Goal: Task Accomplishment & Management: Manage account settings

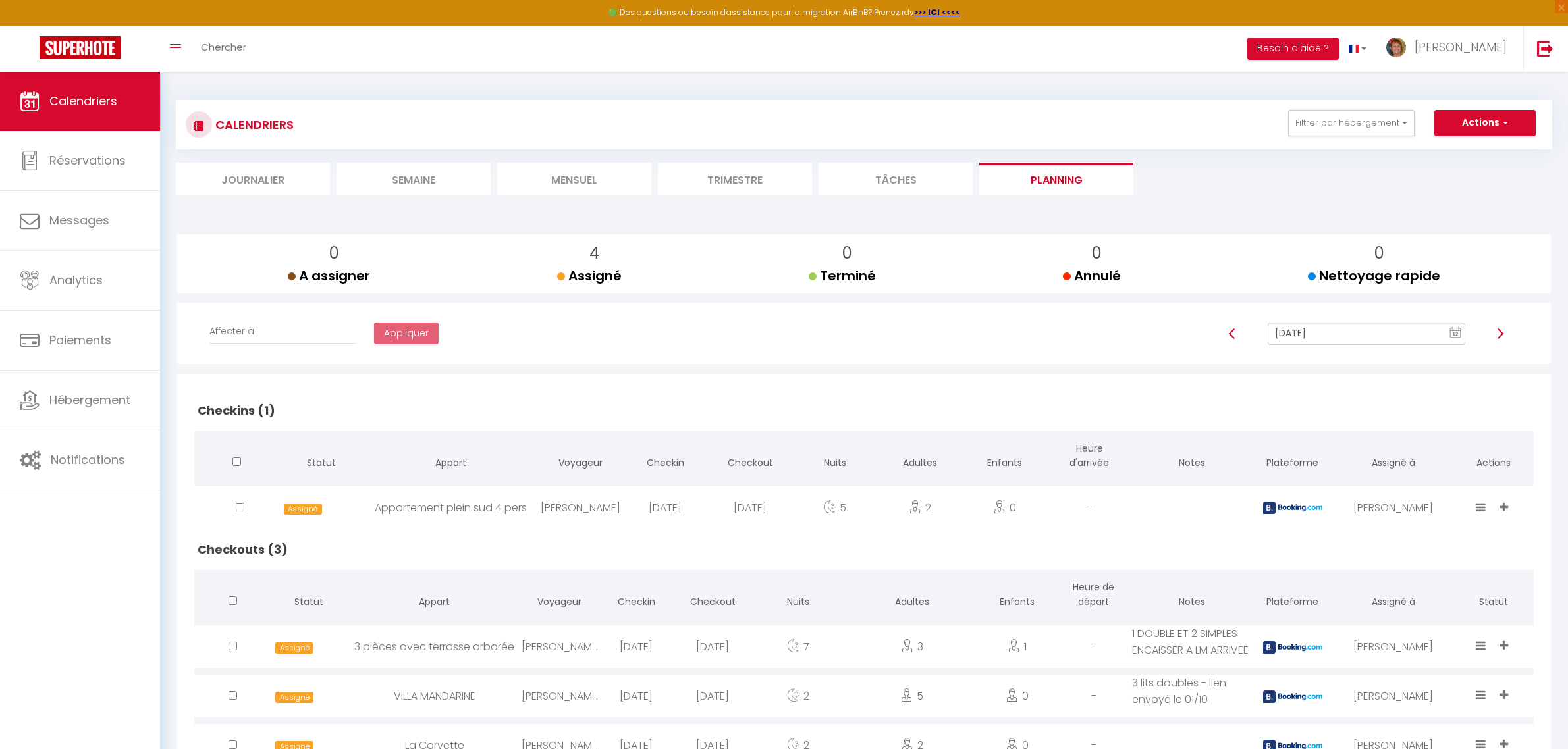
scroll to position [71, 0]
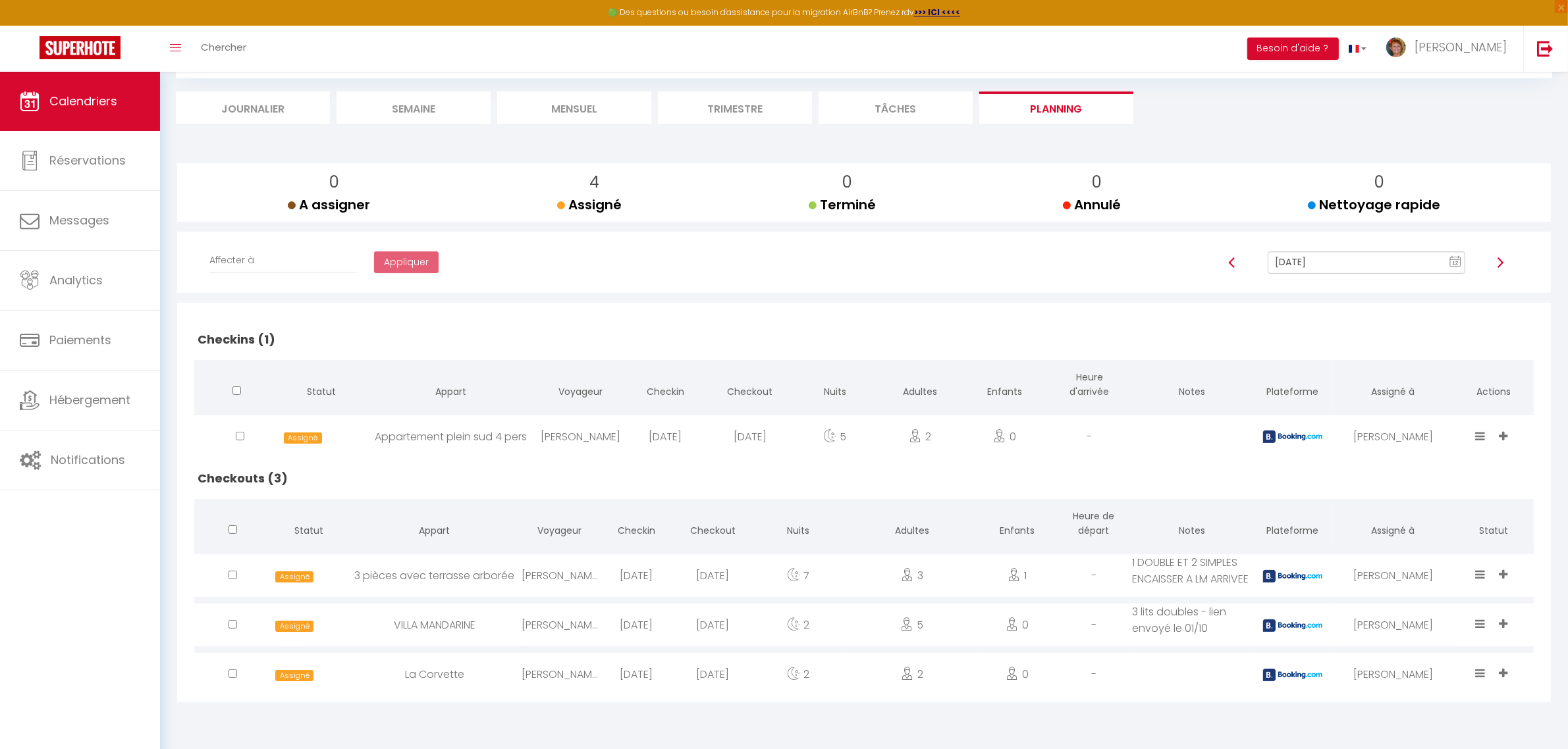
click at [1480, 573] on icon at bounding box center [1481, 575] width 10 height 11
click at [1409, 502] on li "Terminé" at bounding box center [1441, 504] width 104 height 25
click at [1482, 679] on icon at bounding box center [1481, 674] width 10 height 11
click at [1415, 606] on li "Terminé" at bounding box center [1441, 602] width 104 height 25
click at [675, 435] on div "[DATE]" at bounding box center [665, 436] width 85 height 43
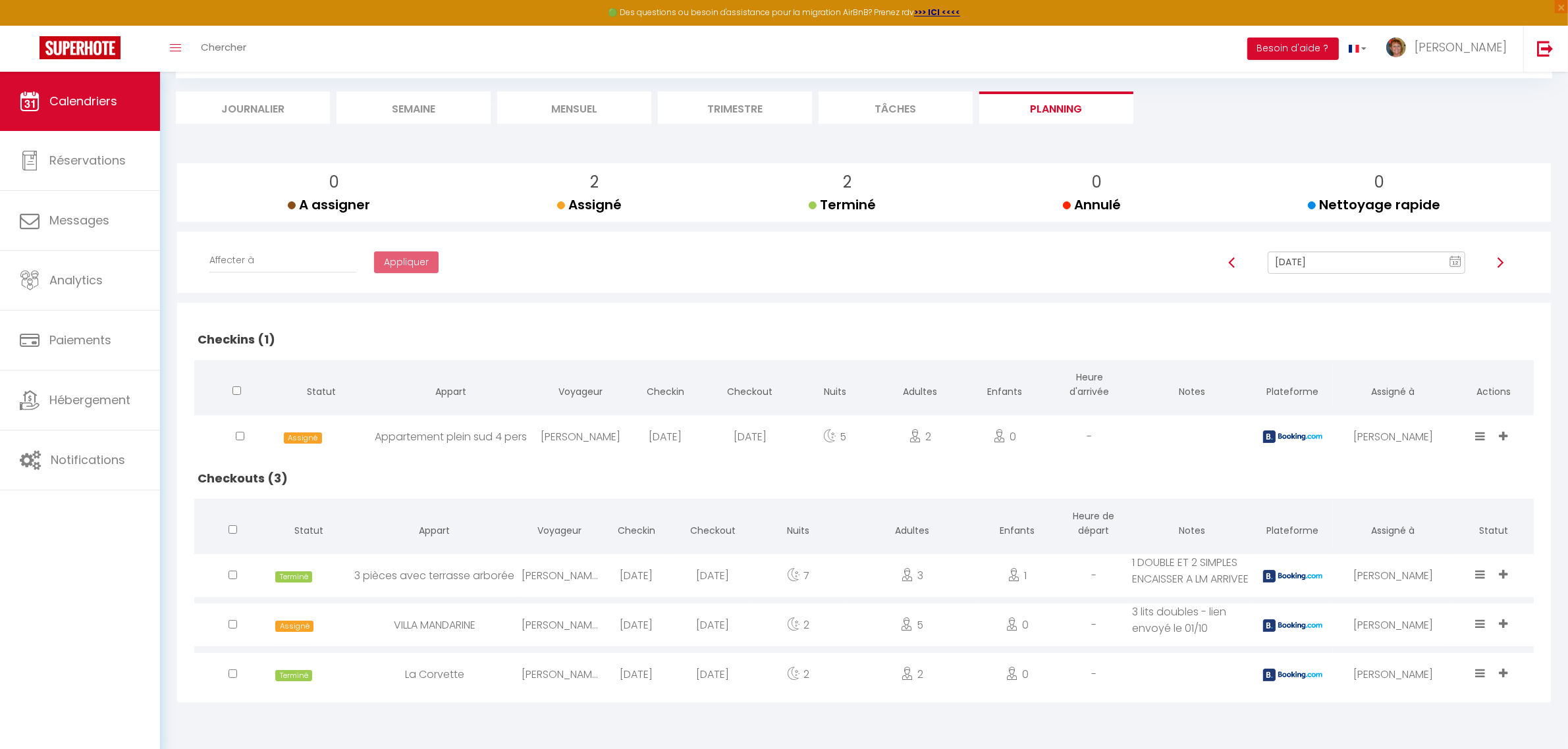
select select "0"
select select "1"
select select
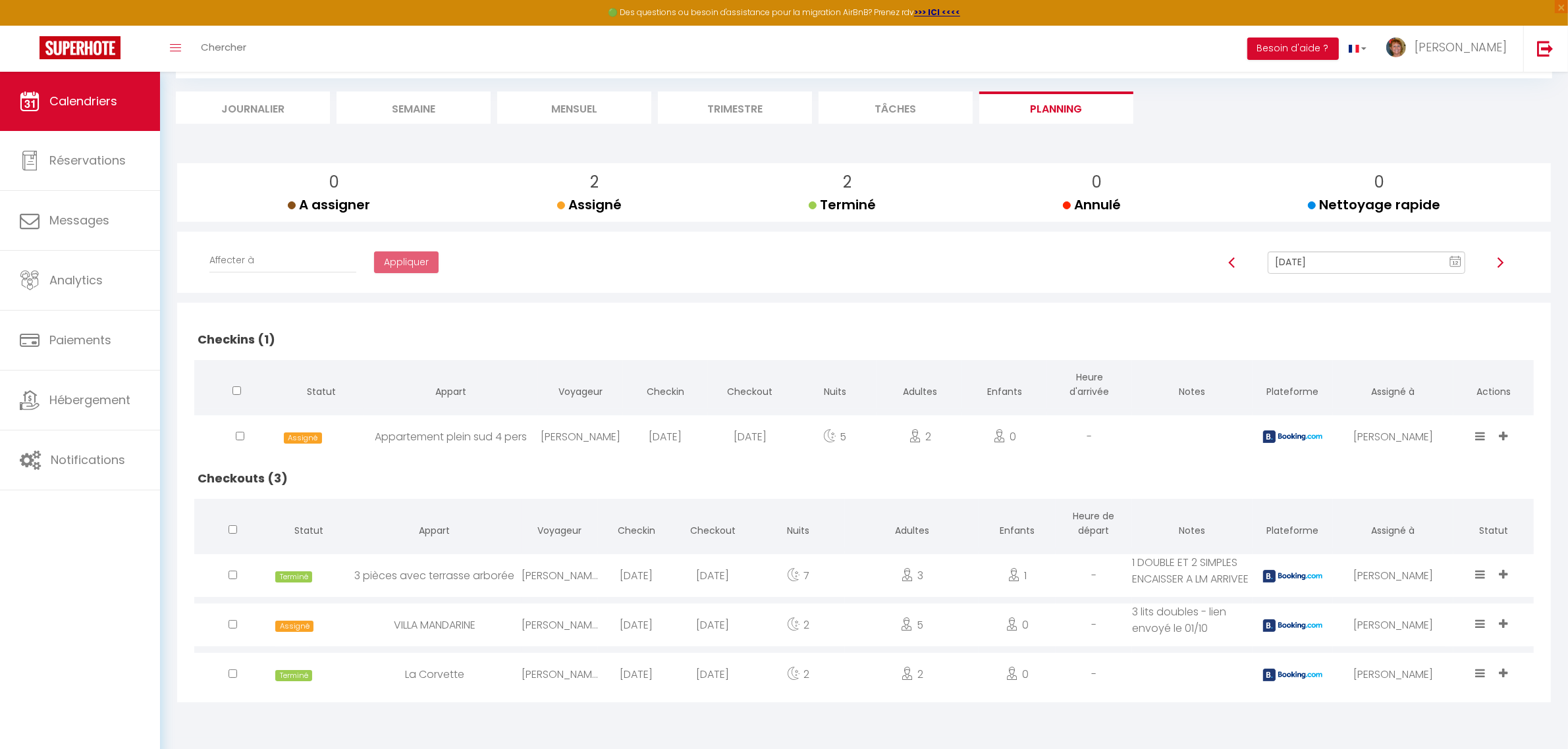
select select "11213"
select select "39332"
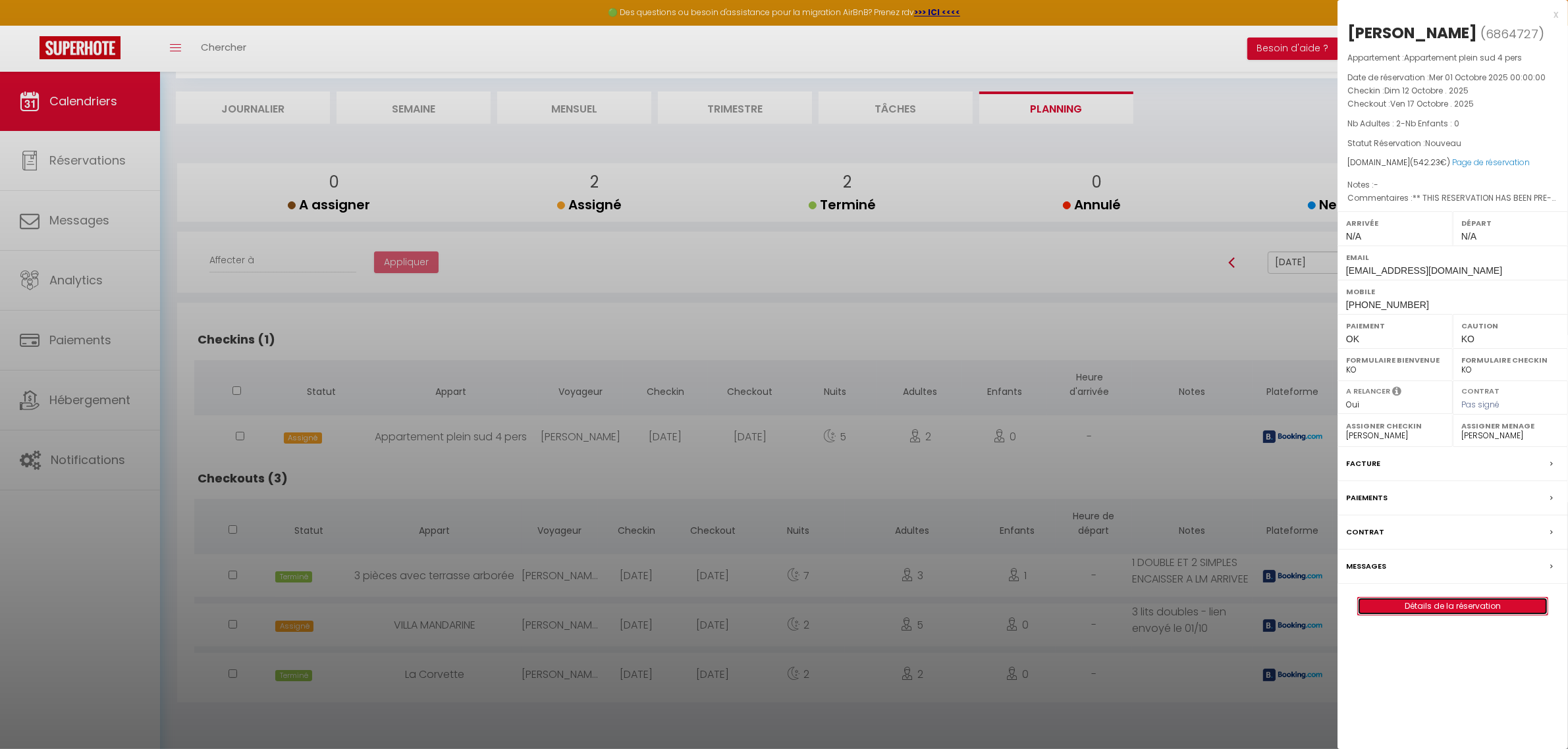
click at [1463, 606] on link "Détails de la réservation" at bounding box center [1453, 606] width 190 height 17
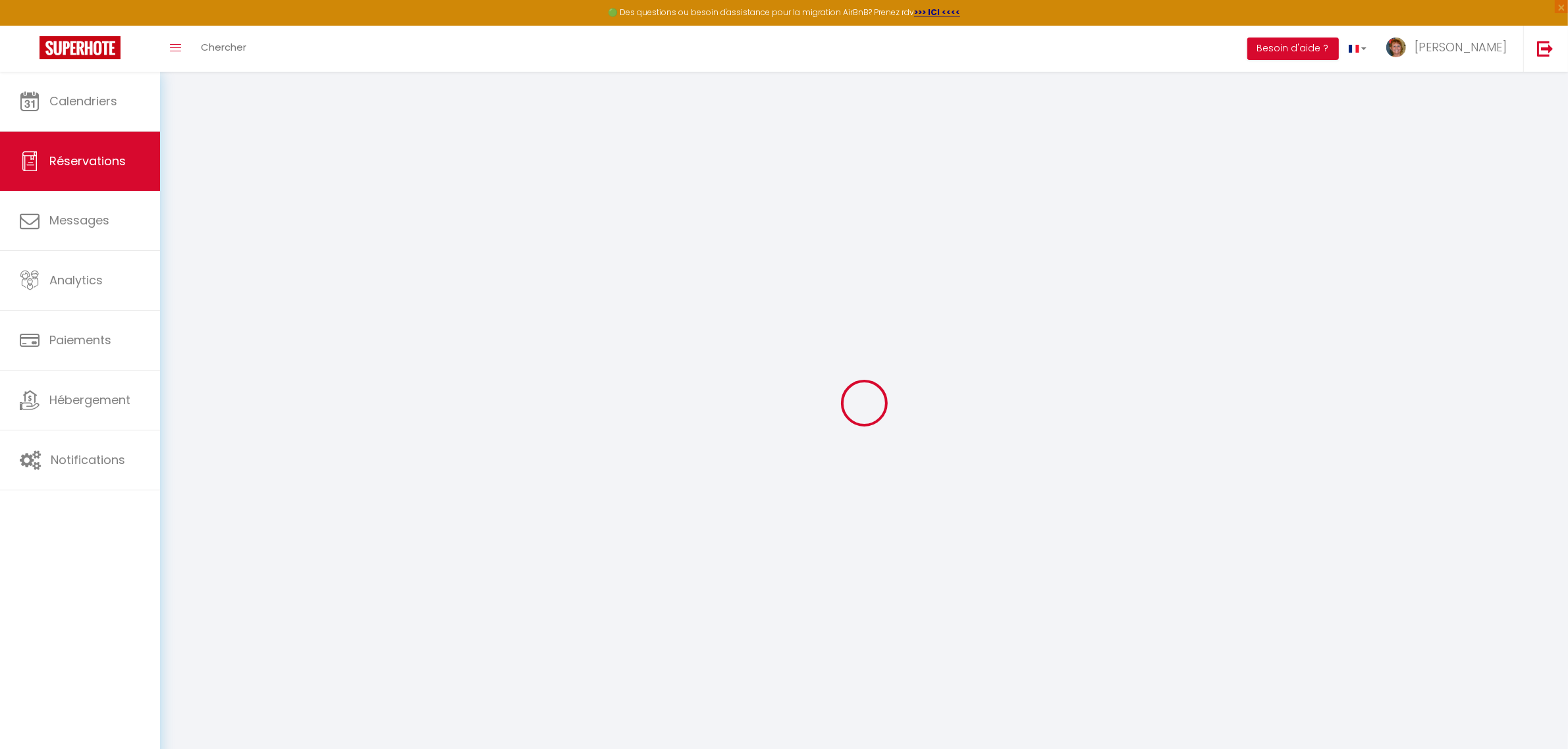
select select
checkbox input "false"
select select
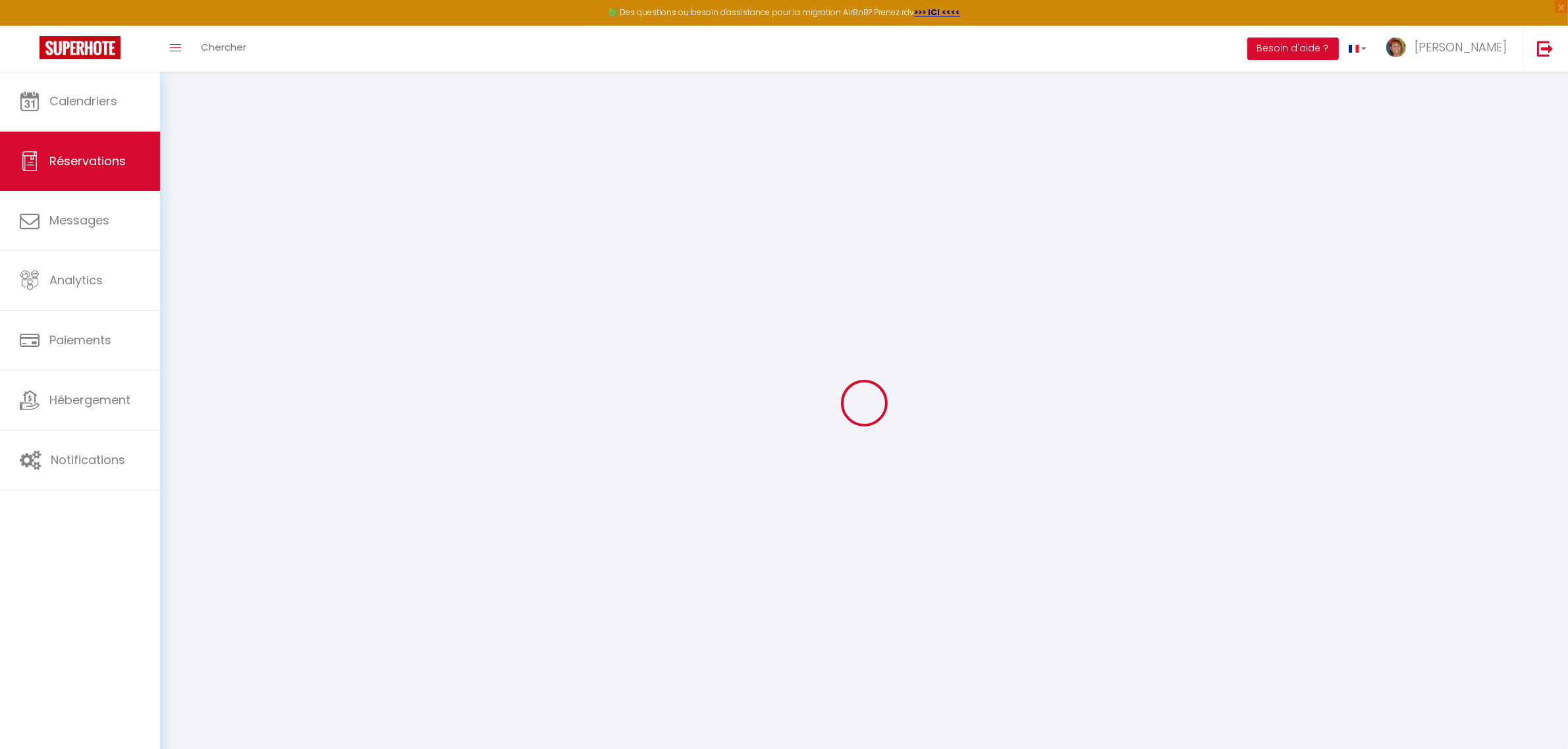
checkbox input "false"
type textarea "** THIS RESERVATION HAS BEEN PRE-PAID ** BOOKING NOTE : Payment charge is EUR 7…"
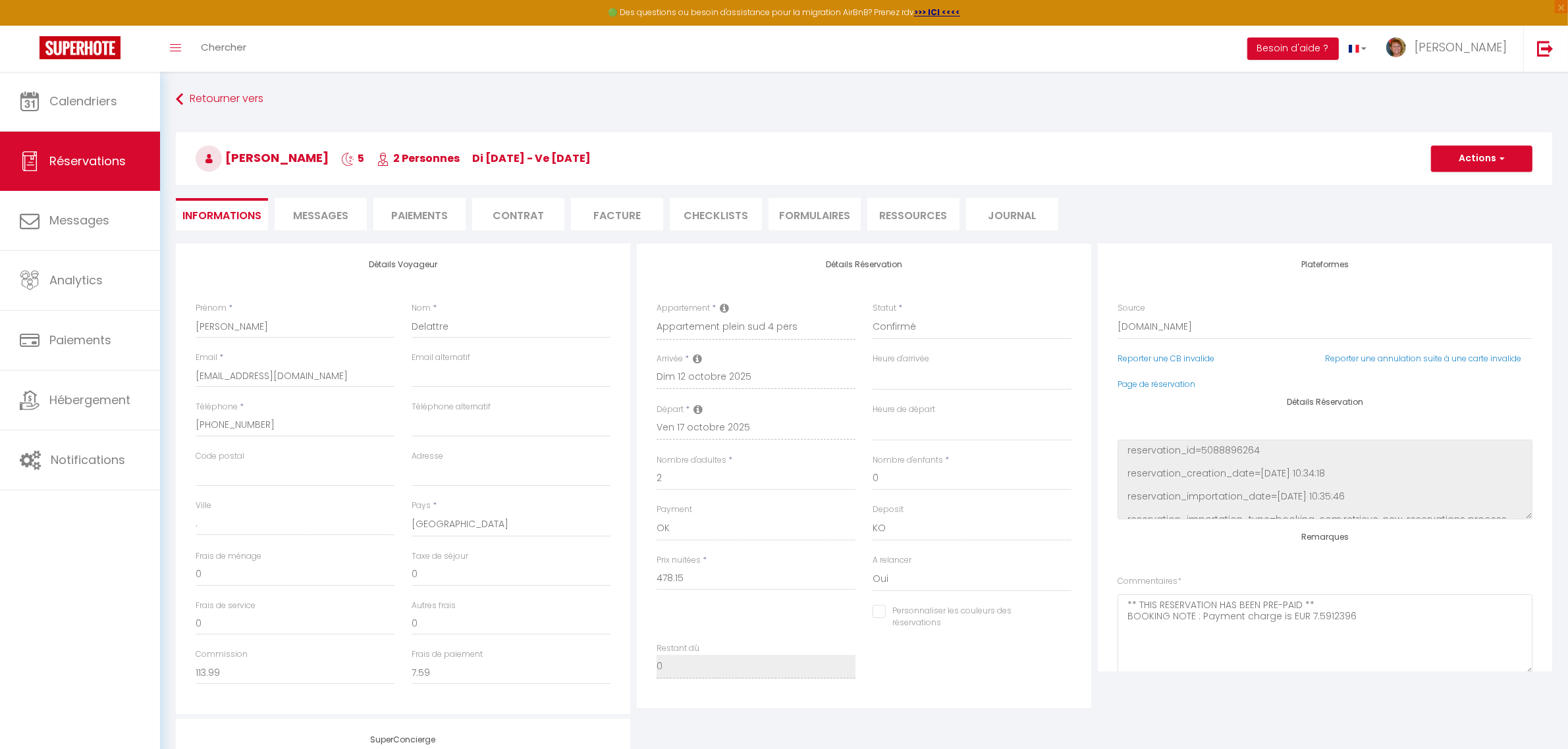
type input "40"
type input "24.08"
select select
checkbox input "false"
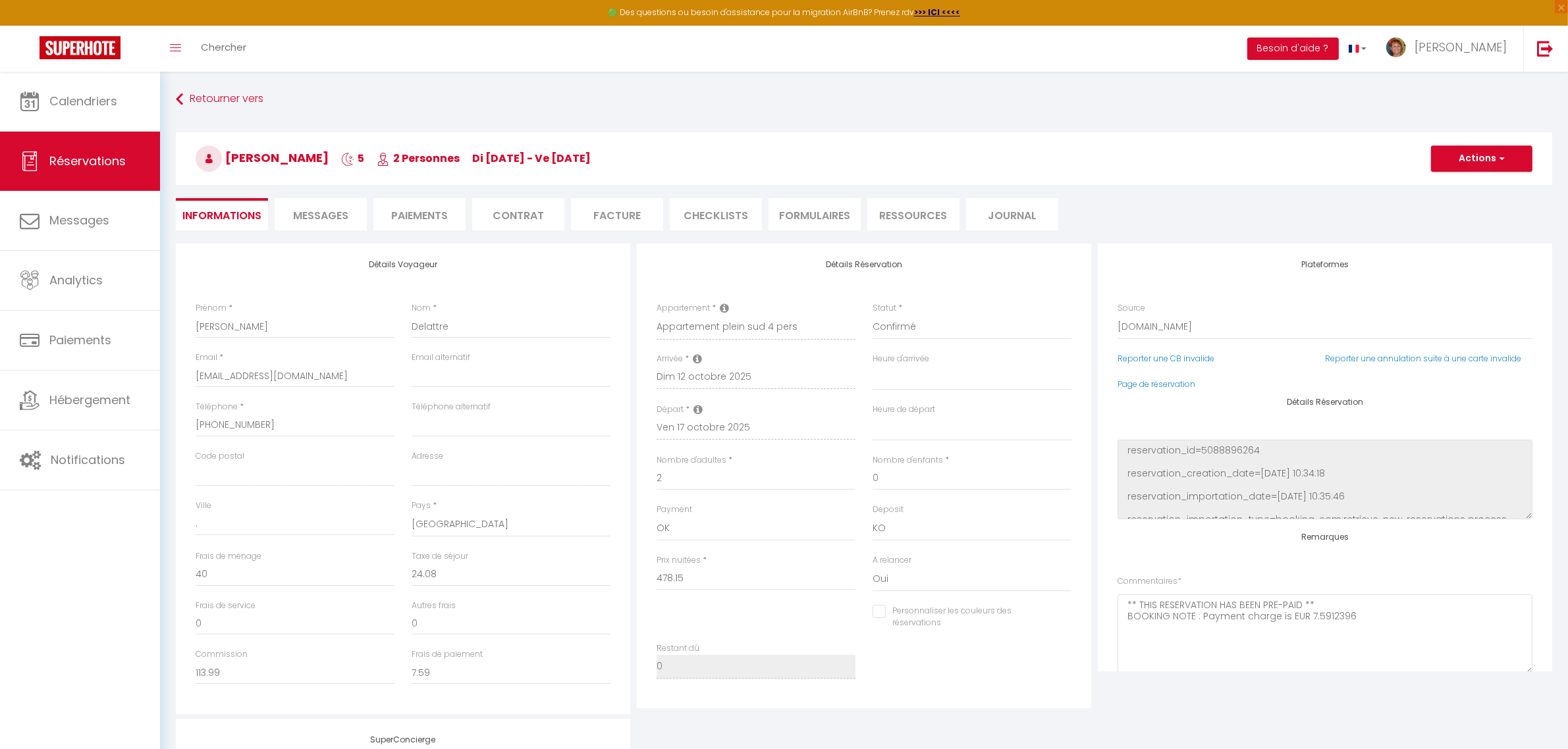
select select
click at [340, 211] on span "Messages" at bounding box center [321, 215] width 55 height 15
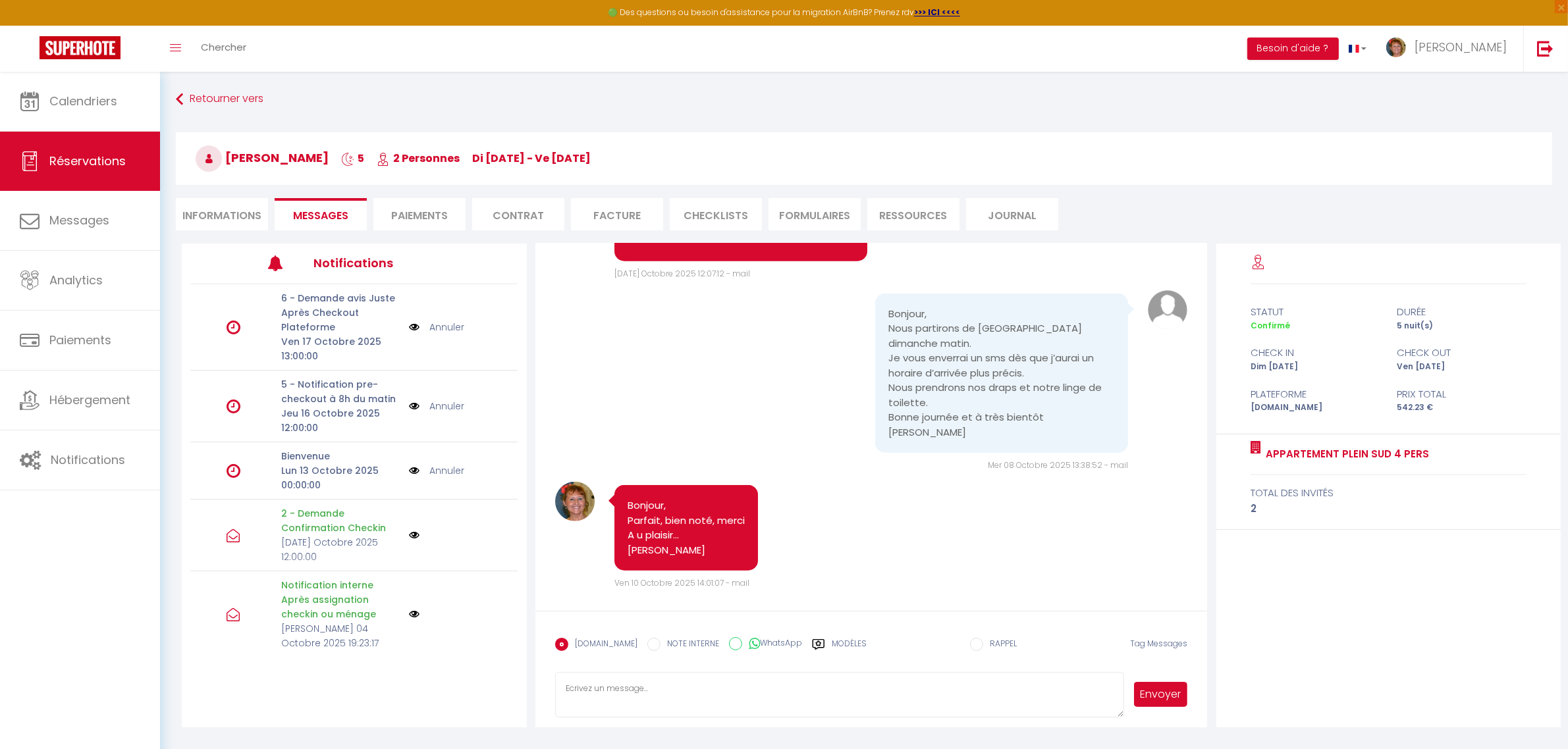
scroll to position [1693, 0]
